Goal: Navigation & Orientation: Find specific page/section

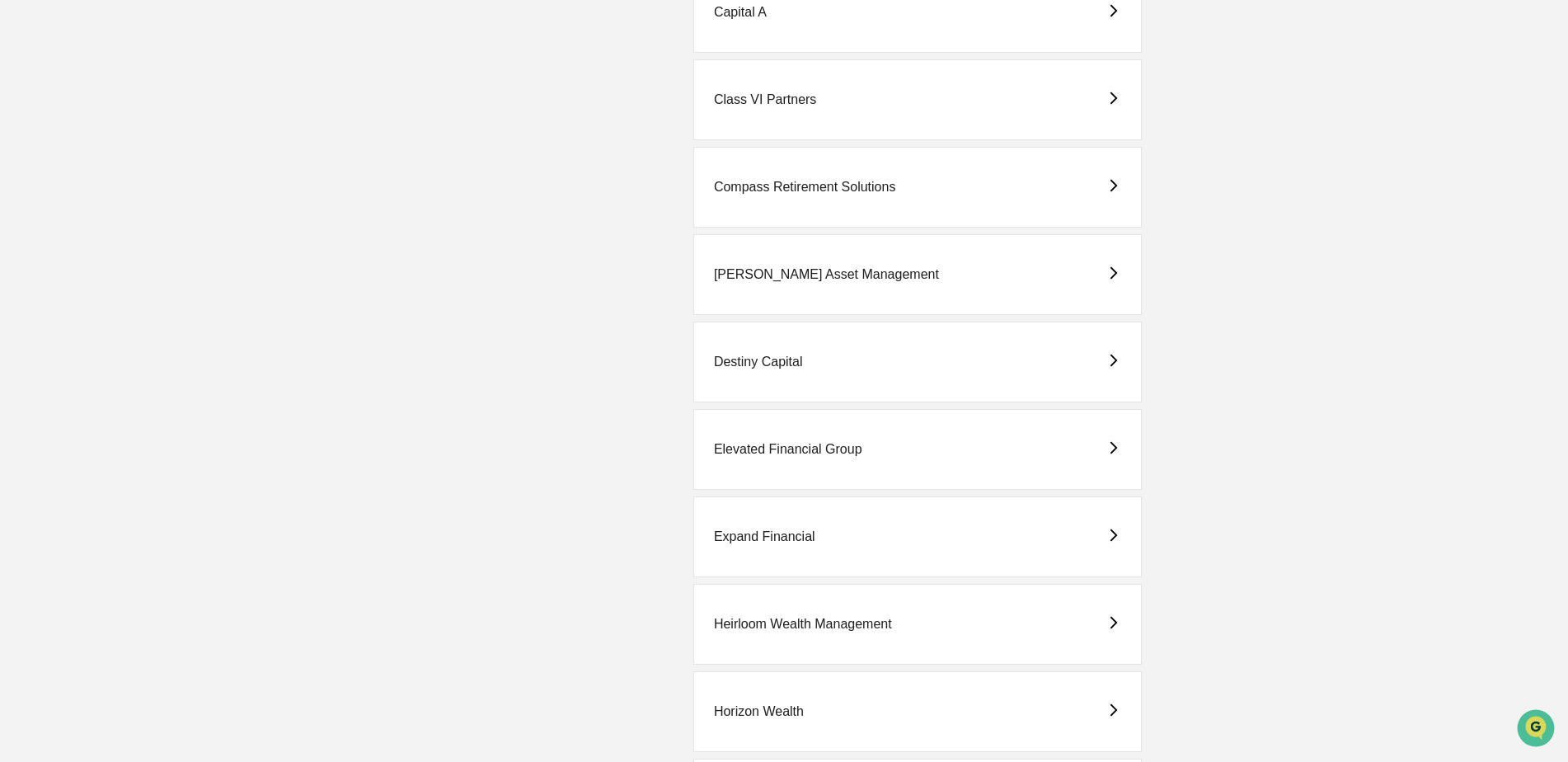
scroll to position [908, 0]
click at [766, 358] on div "Destiny Capital" at bounding box center [758, 359] width 89 height 15
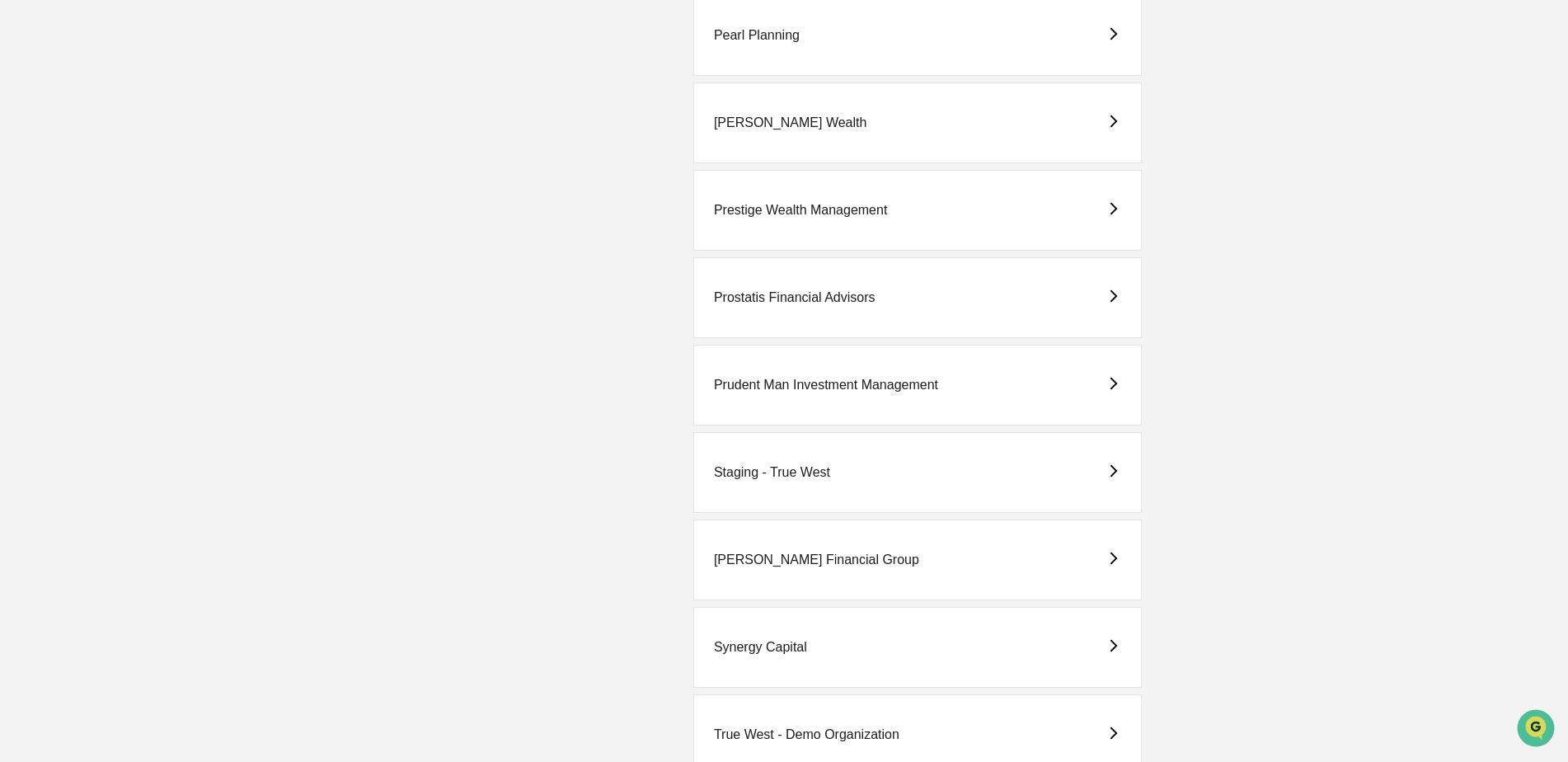
scroll to position [2144, 0]
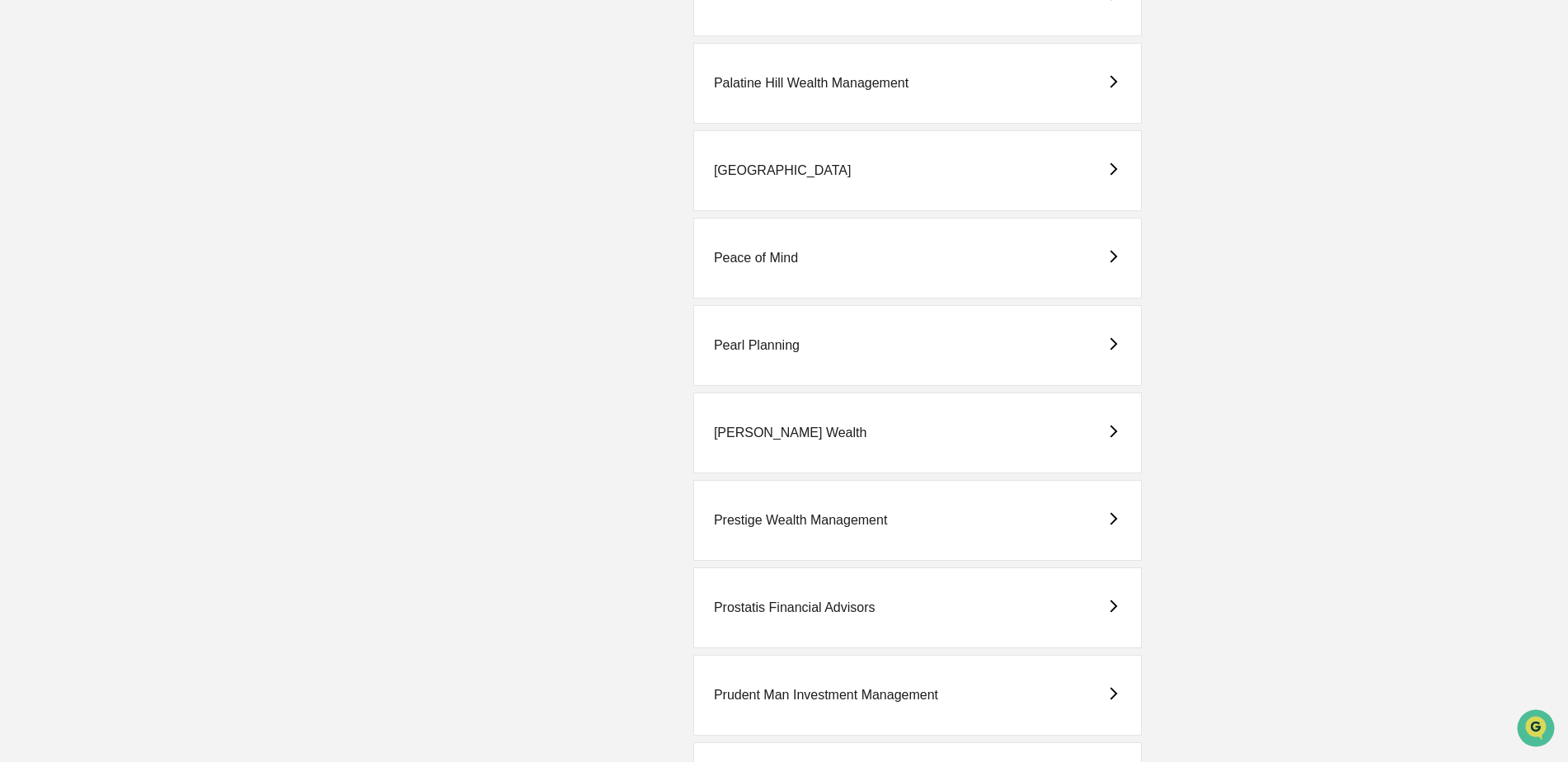
click at [774, 114] on div "Palatine Hill Wealth Management" at bounding box center [917, 83] width 448 height 81
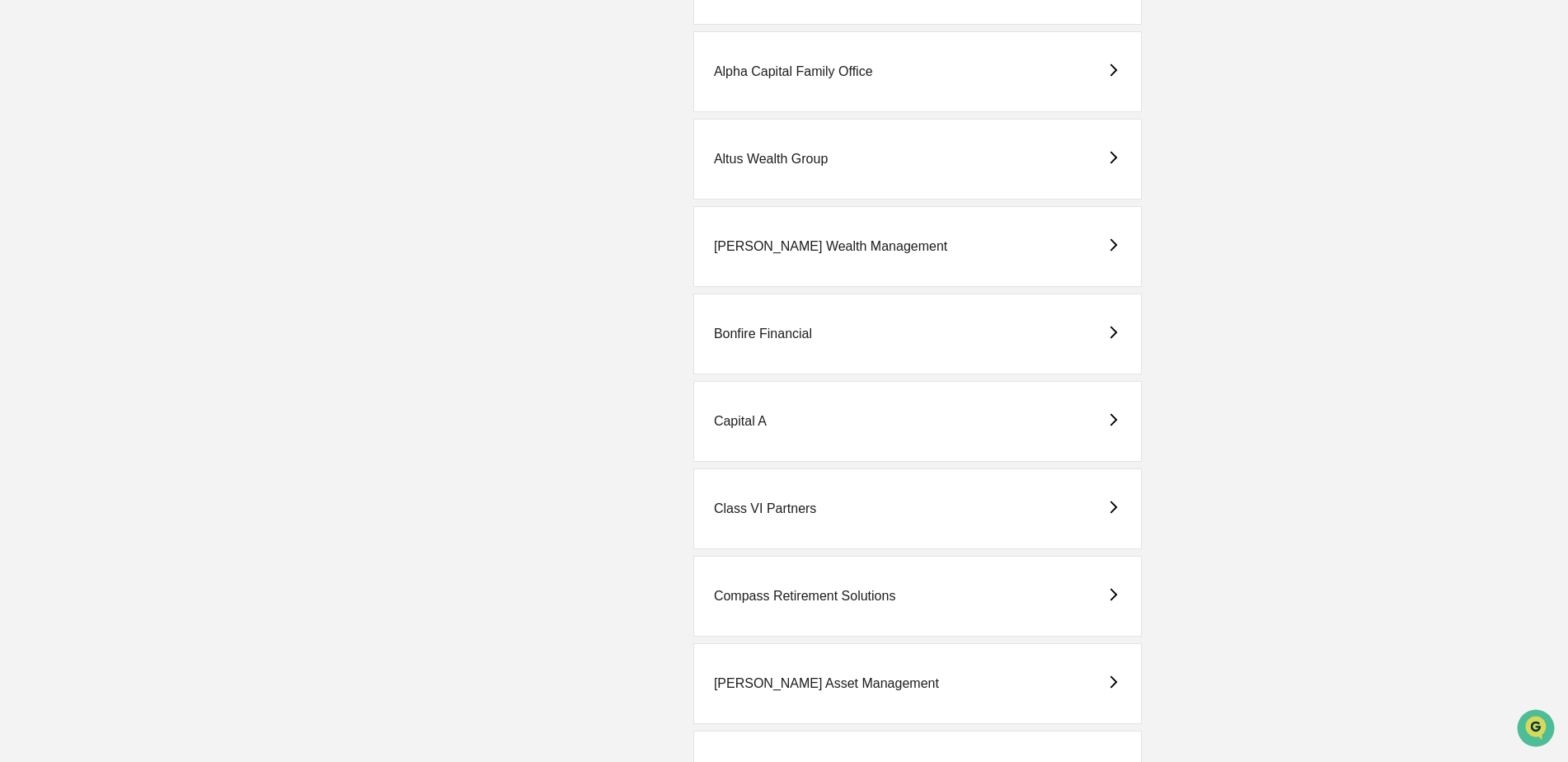
click at [759, 422] on div "Capital A" at bounding box center [740, 421] width 53 height 15
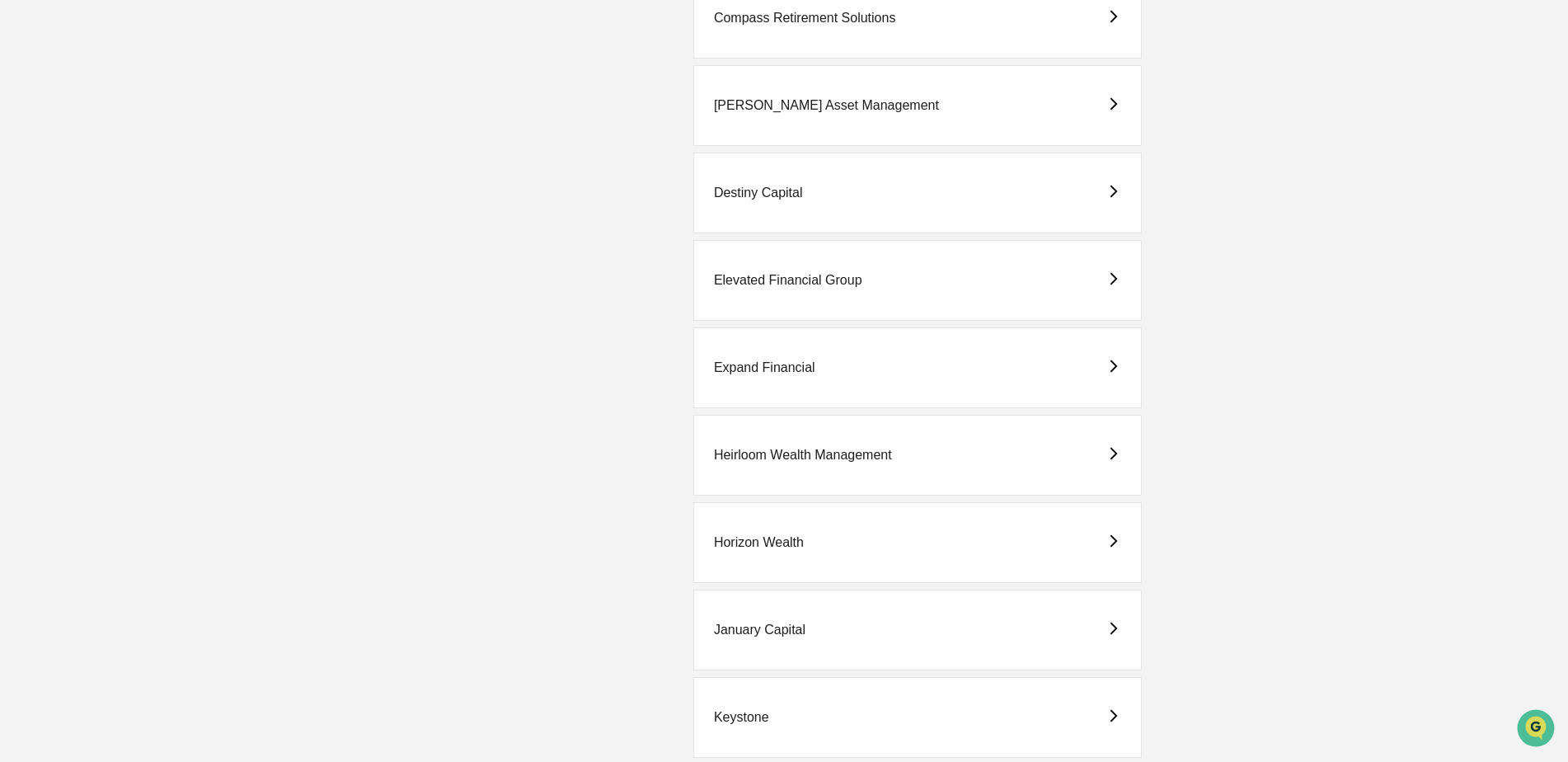
scroll to position [1155, 0]
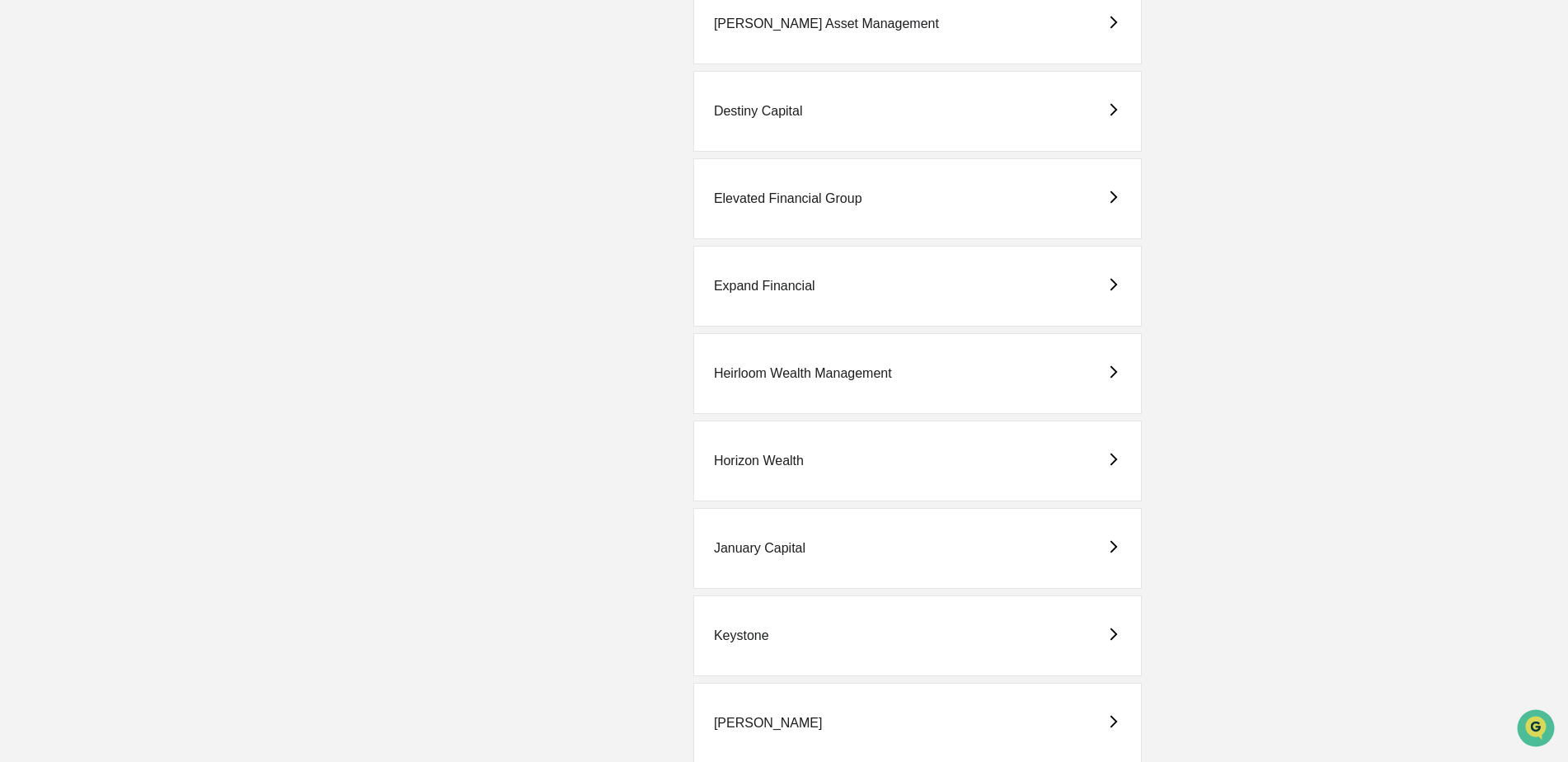
click at [753, 459] on div "Horizon Wealth" at bounding box center [758, 461] width 90 height 15
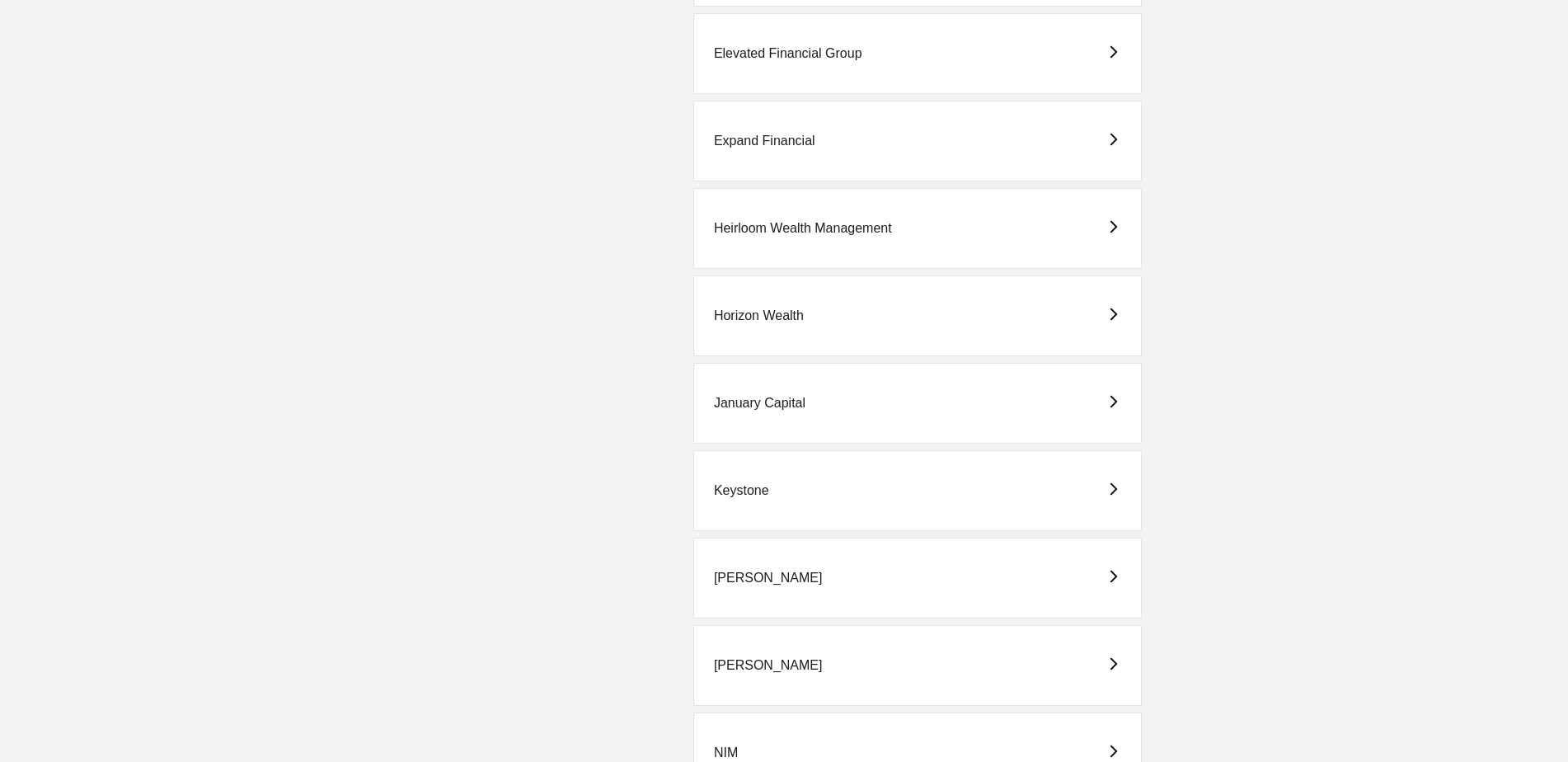
scroll to position [1649, 0]
